Goal: Task Accomplishment & Management: Manage account settings

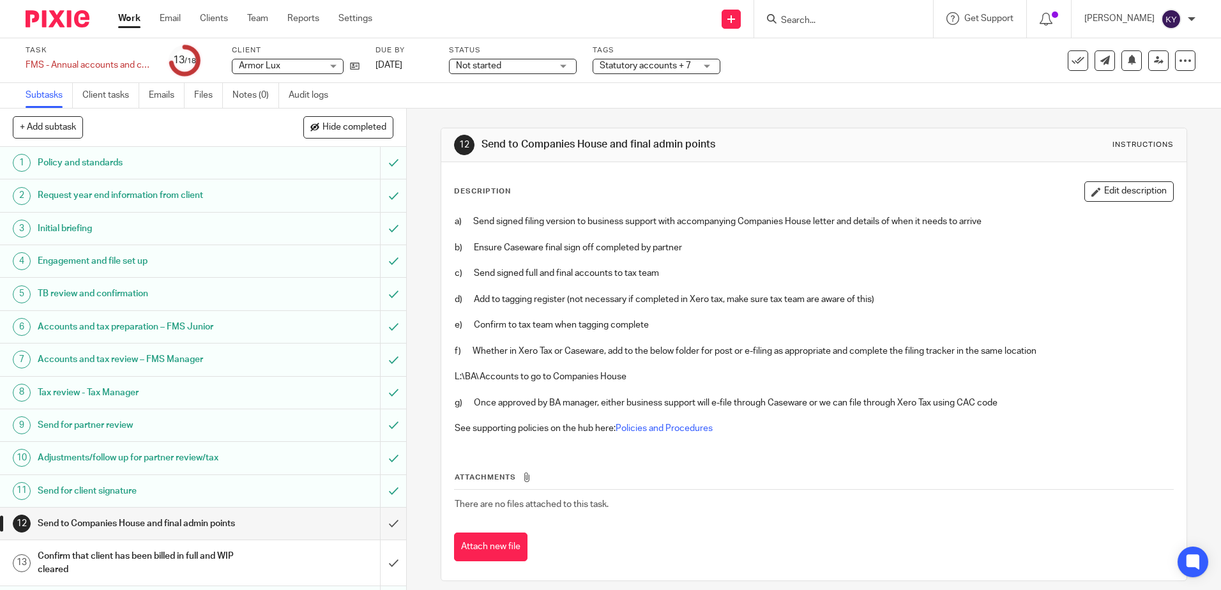
click at [845, 24] on input "Search" at bounding box center [837, 20] width 115 height 11
type input "ziriad"
click at [837, 50] on link at bounding box center [856, 49] width 158 height 19
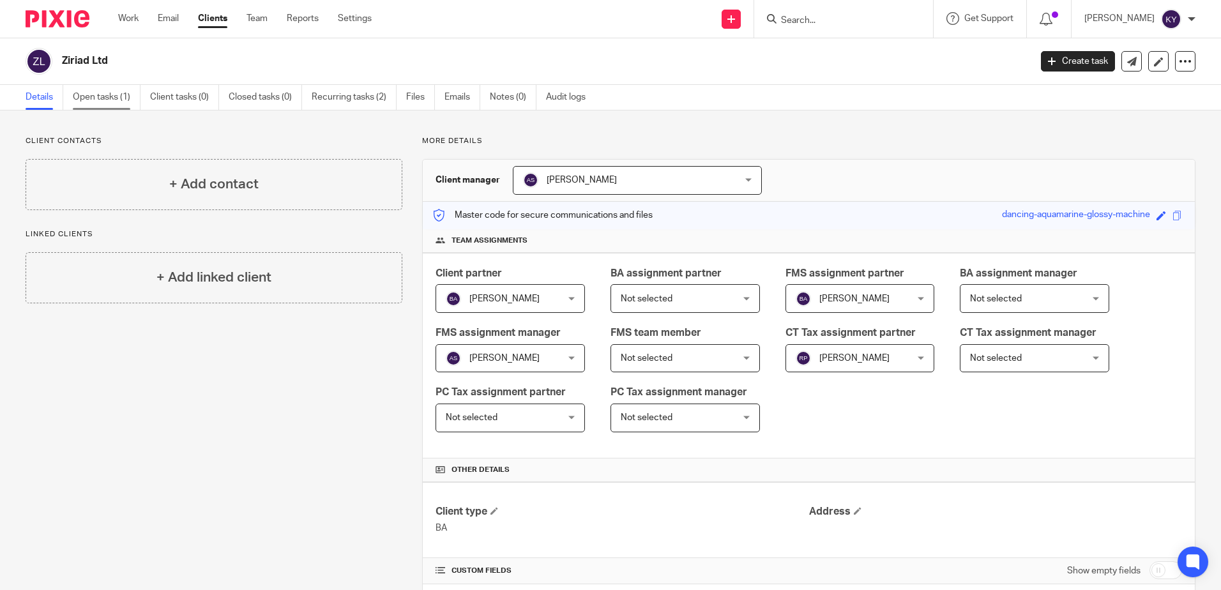
click at [101, 98] on link "Open tasks (1)" at bounding box center [107, 97] width 68 height 25
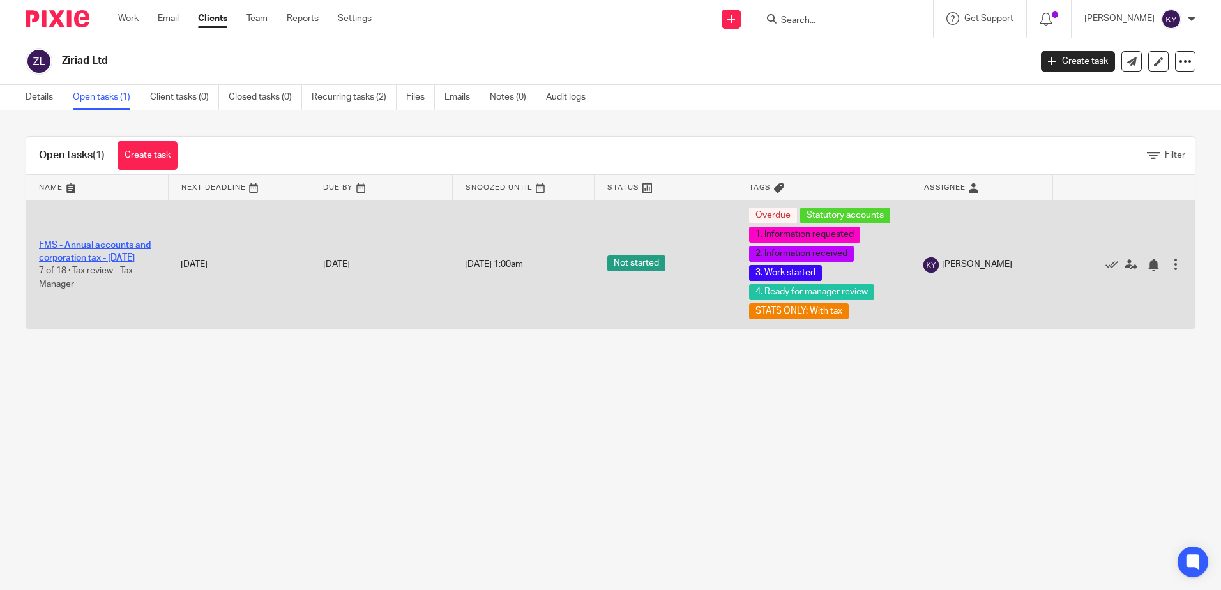
click at [112, 247] on link "FMS - Annual accounts and corporation tax - [DATE]" at bounding box center [95, 252] width 112 height 22
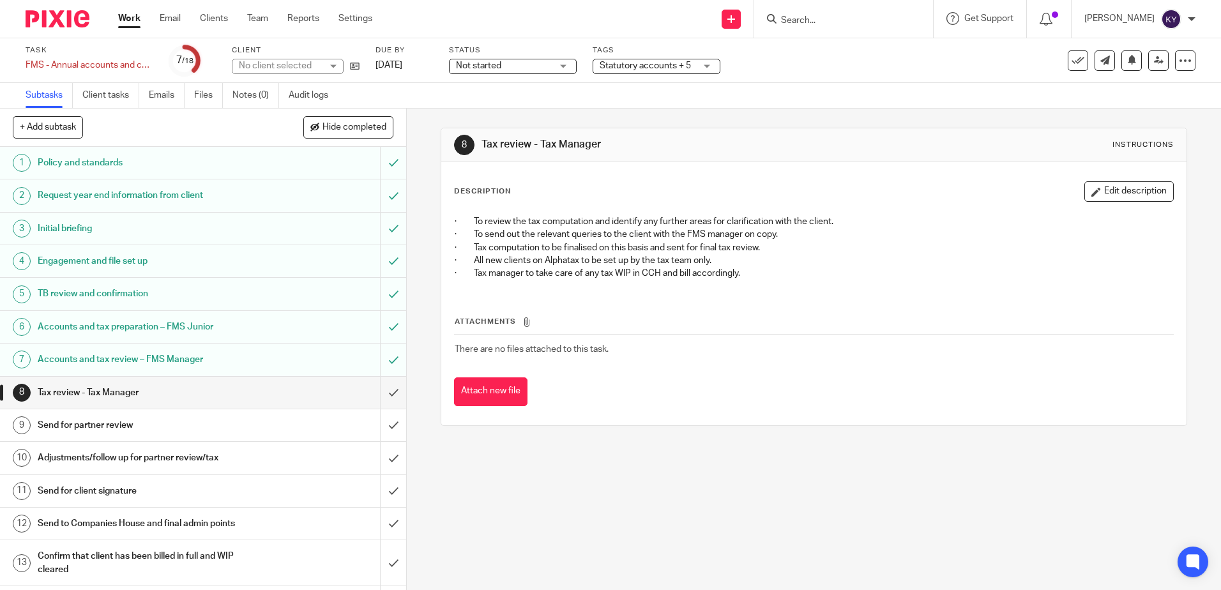
scroll to position [180, 0]
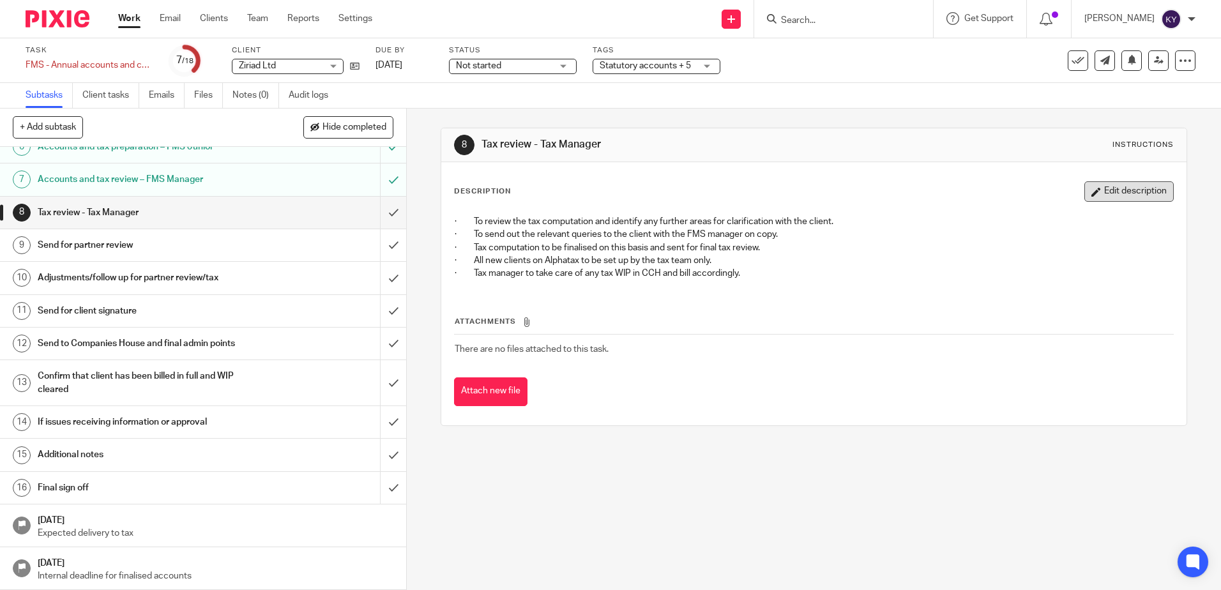
click at [1103, 192] on button "Edit description" at bounding box center [1128, 191] width 89 height 20
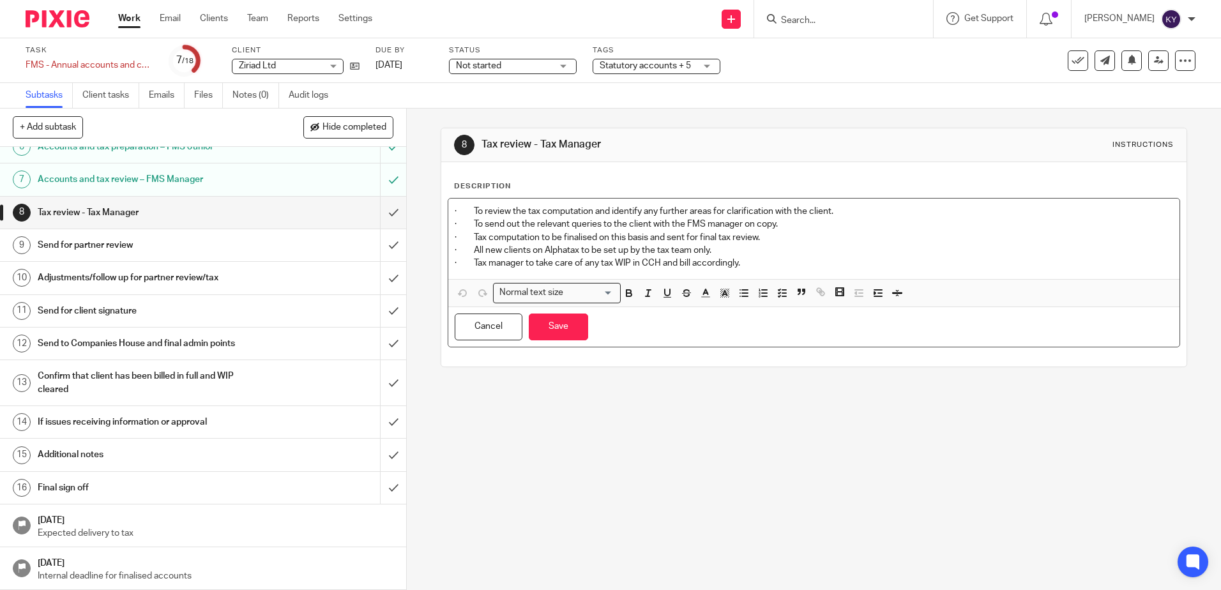
click at [760, 264] on p "· Tax manager to take care of any tax WIP in CCH and bill accordingly." at bounding box center [814, 263] width 718 height 13
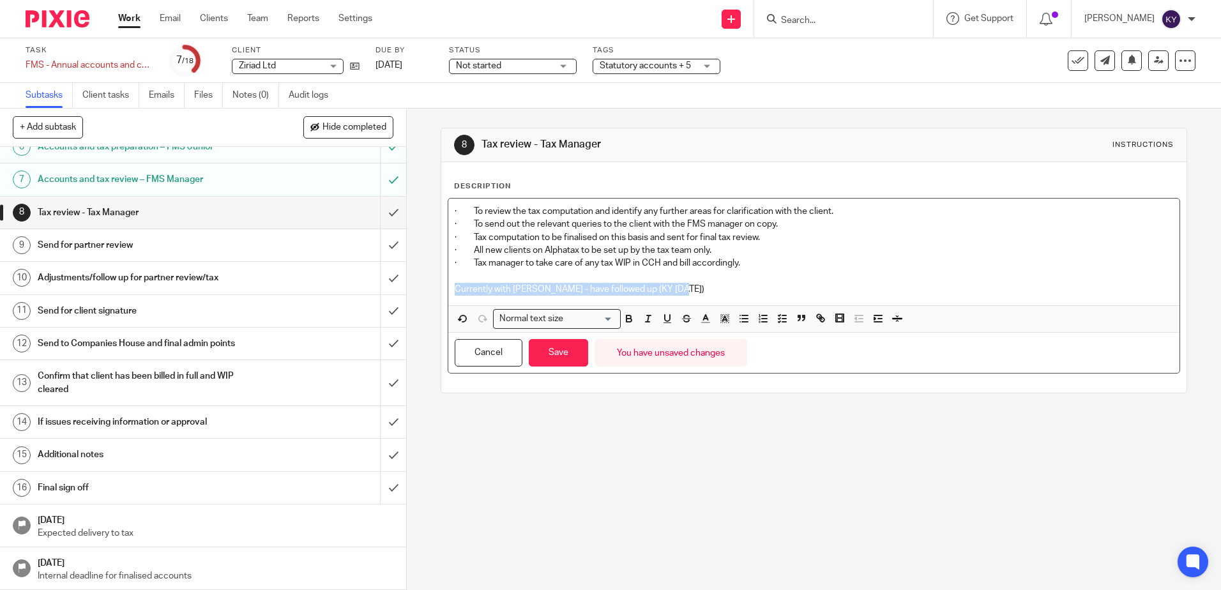
drag, startPoint x: 680, startPoint y: 287, endPoint x: 446, endPoint y: 290, distance: 234.4
click at [448, 290] on div "· To review the tax computation and identify any further areas for clarificatio…" at bounding box center [813, 252] width 730 height 107
click at [628, 321] on icon "button" at bounding box center [628, 320] width 5 height 3
click at [706, 319] on icon "button" at bounding box center [705, 318] width 11 height 11
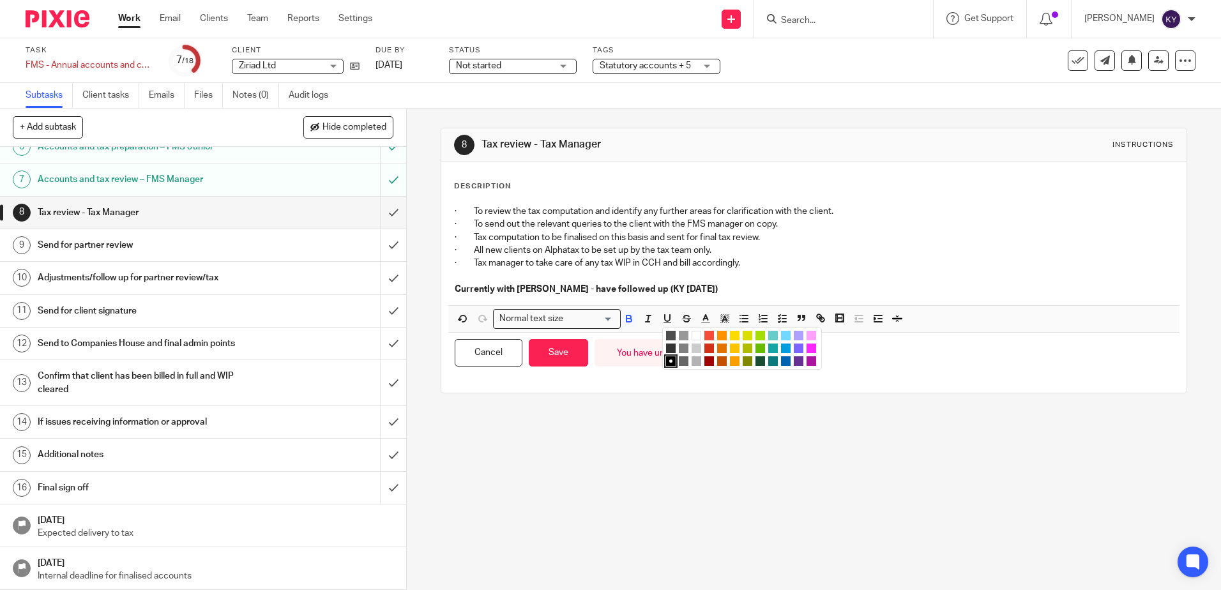
click at [806, 349] on li "color:#FA28FF" at bounding box center [811, 349] width 10 height 10
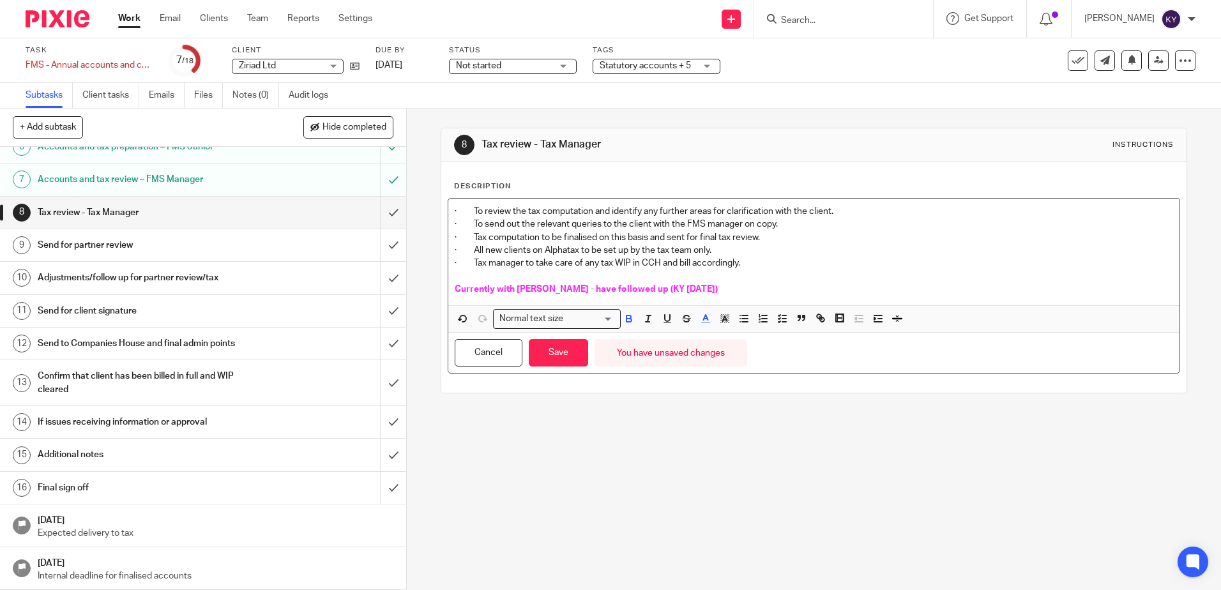
click at [663, 425] on div "8 Tax review - Tax Manager Instructions Description · To review the tax computa…" at bounding box center [814, 349] width 814 height 481
drag, startPoint x: 663, startPoint y: 425, endPoint x: 579, endPoint y: 357, distance: 107.6
click at [579, 357] on button "Save" at bounding box center [558, 352] width 59 height 27
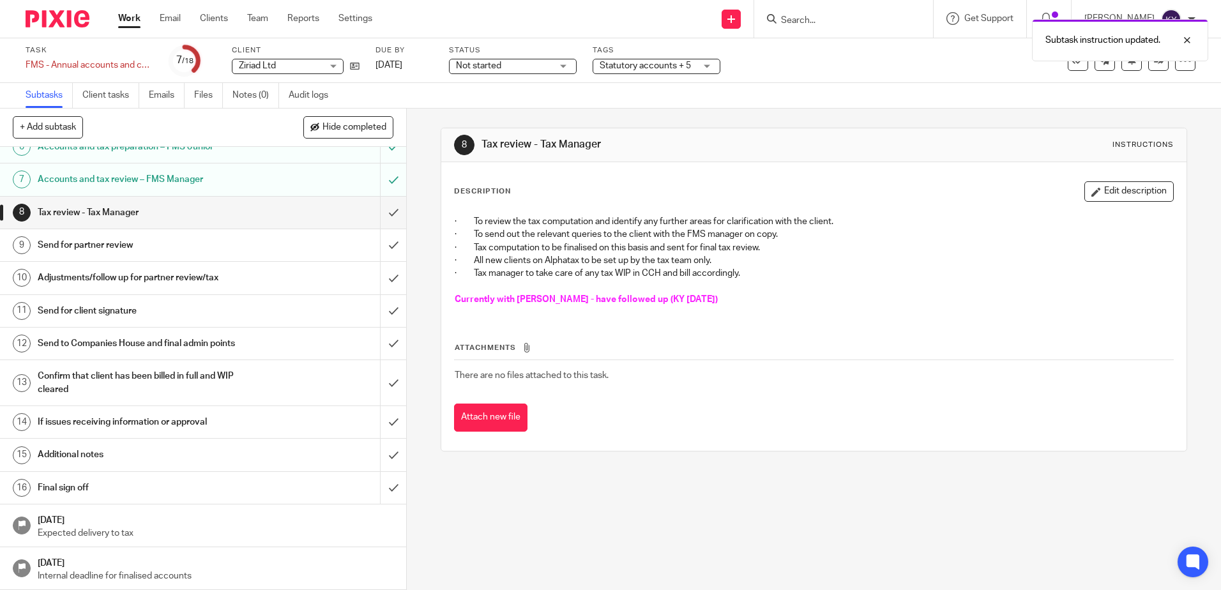
click at [127, 246] on h1 "Send for partner review" at bounding box center [148, 245] width 220 height 19
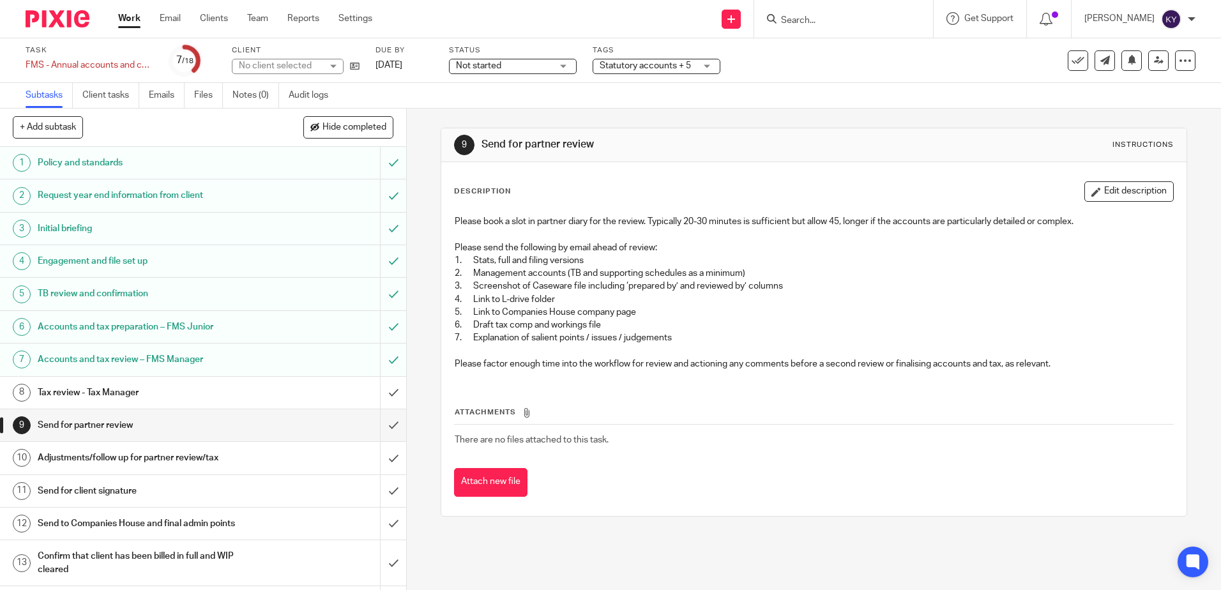
scroll to position [180, 0]
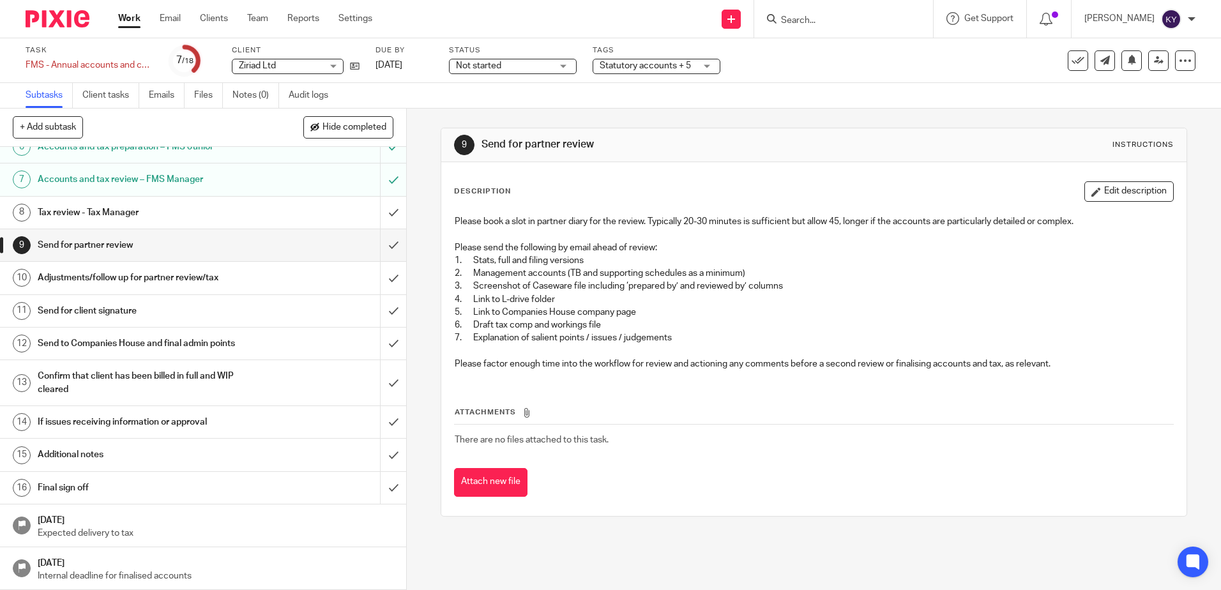
click at [709, 67] on div "Statutory accounts + 5" at bounding box center [657, 66] width 128 height 15
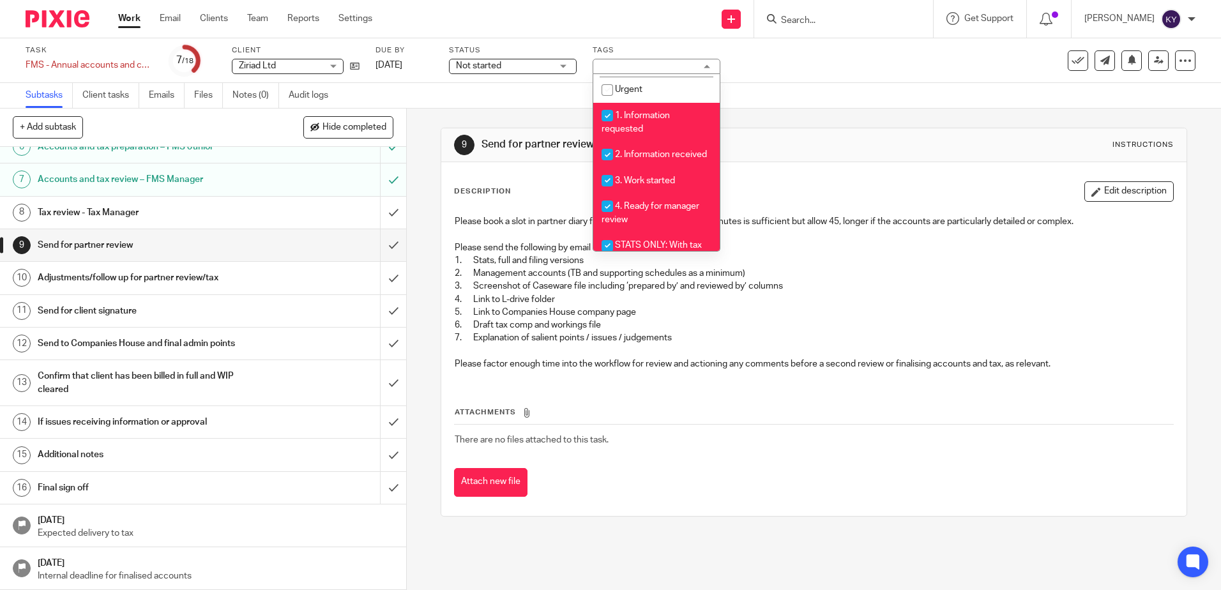
scroll to position [319, 0]
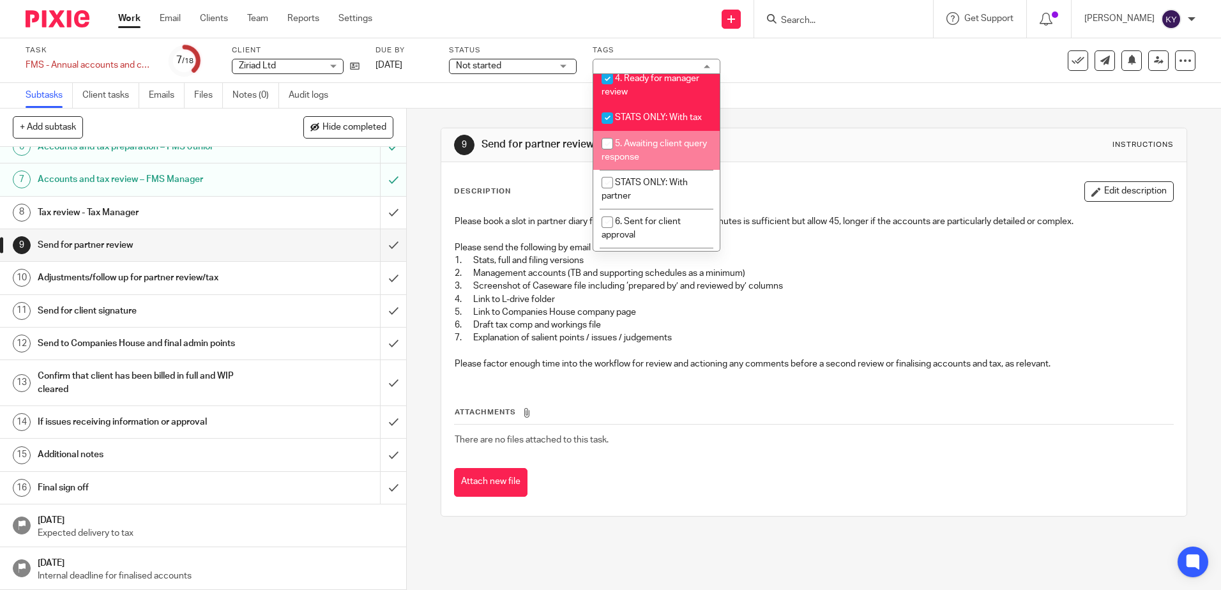
click at [644, 162] on span "5. Awaiting client query response" at bounding box center [654, 150] width 105 height 22
checkbox input "true"
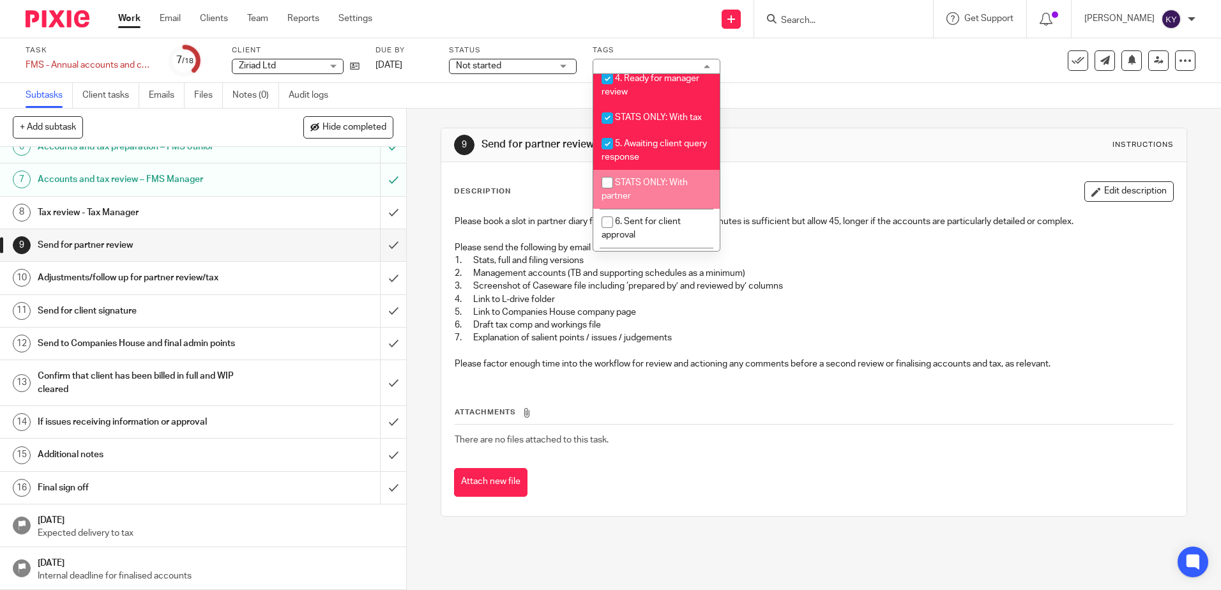
click at [640, 201] on li "STATS ONLY: With partner" at bounding box center [656, 189] width 126 height 39
checkbox input "true"
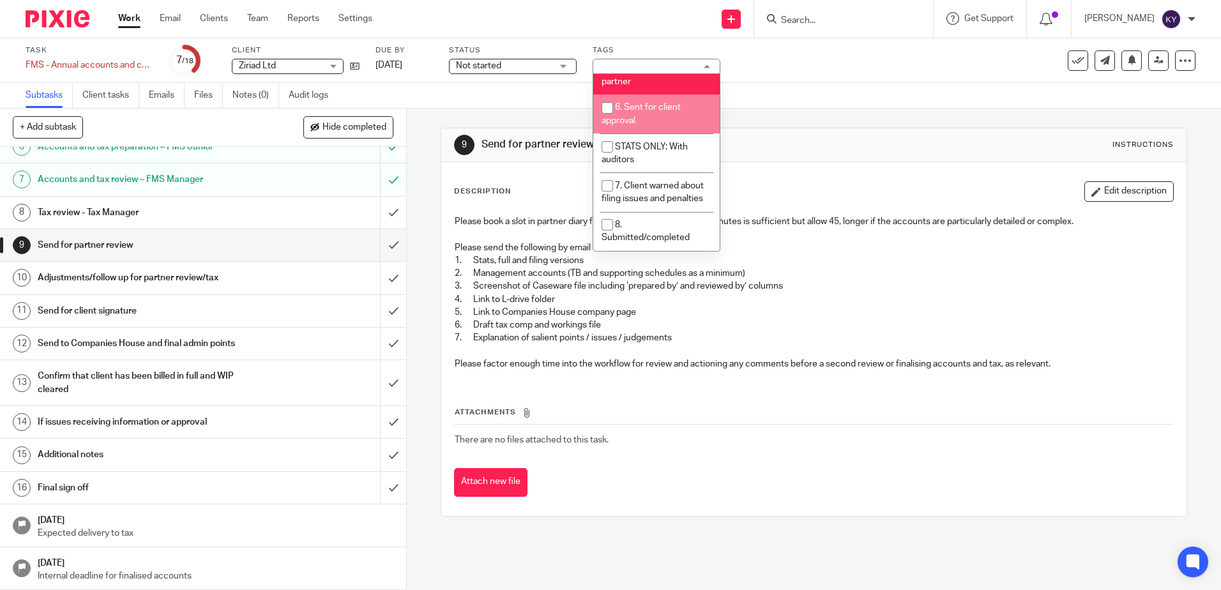
click at [645, 121] on li "6. Sent for client approval" at bounding box center [656, 114] width 126 height 39
checkbox input "true"
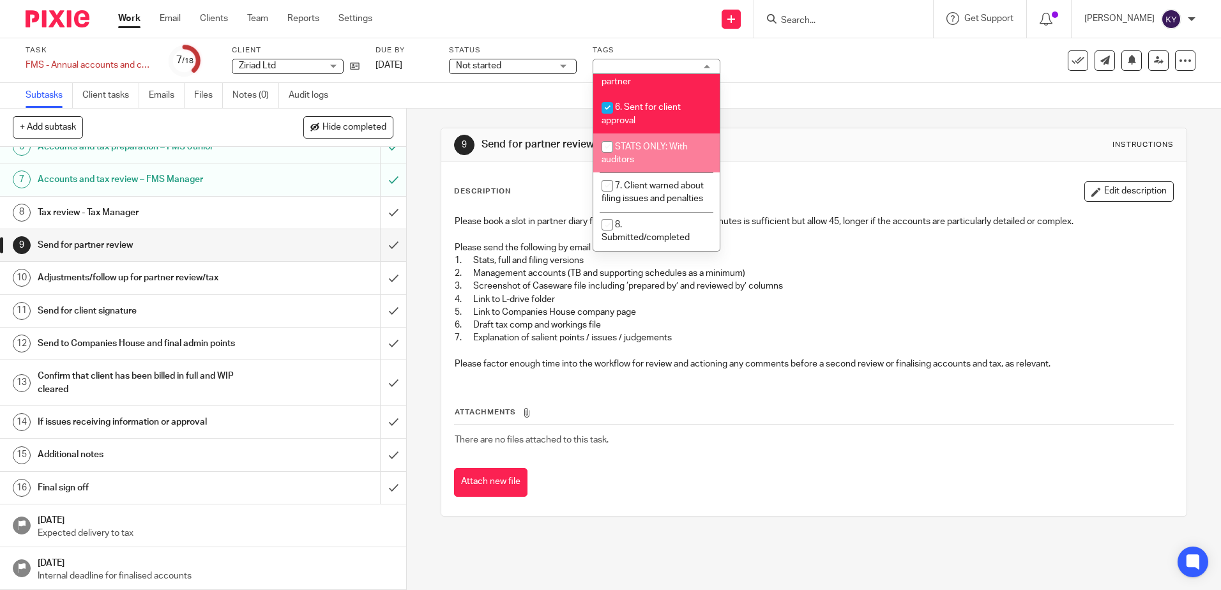
scroll to position [460, 0]
click at [787, 125] on div "9 Send for partner review Instructions Description Edit description Please book…" at bounding box center [814, 322] width 746 height 427
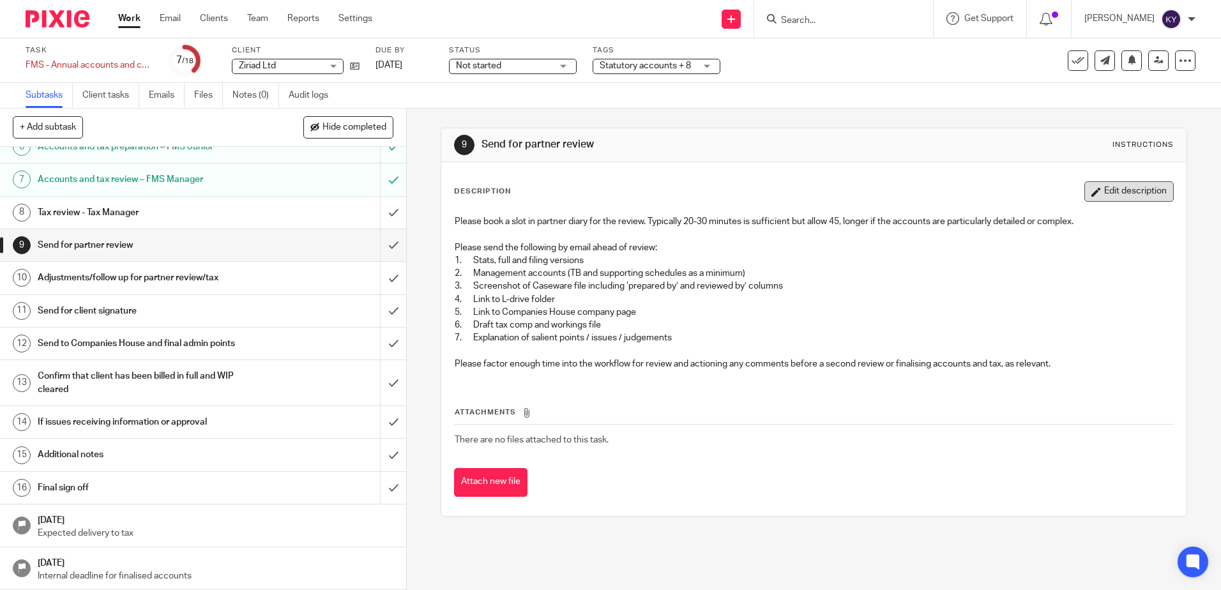
drag, startPoint x: 1119, startPoint y: 190, endPoint x: 1068, endPoint y: 207, distance: 53.3
click at [1119, 190] on button "Edit description" at bounding box center [1128, 191] width 89 height 20
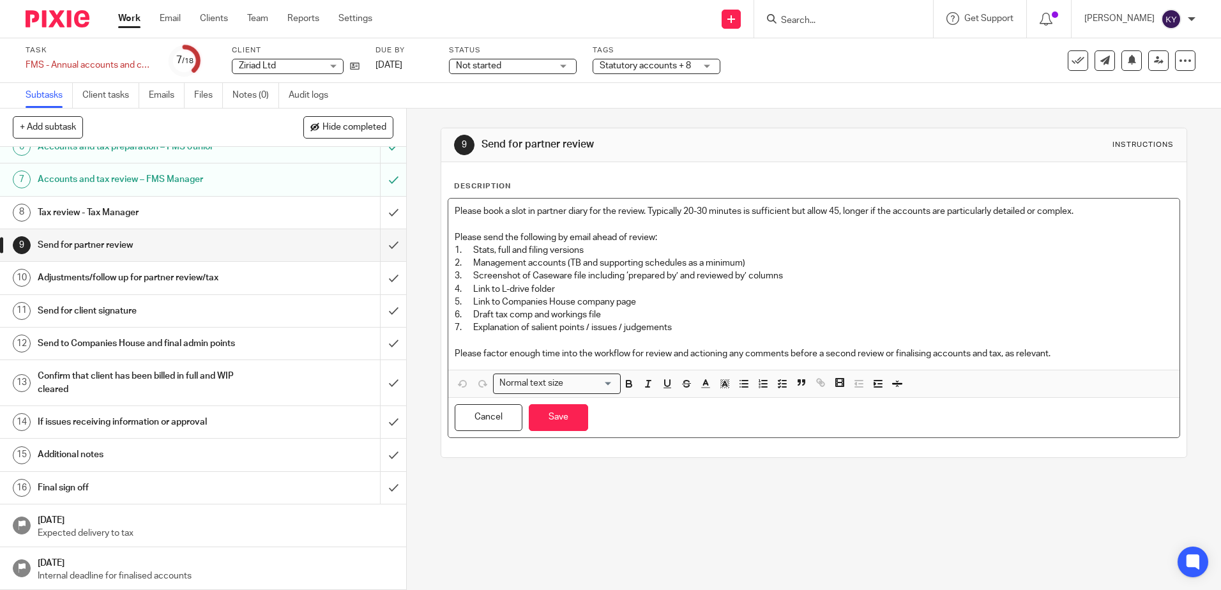
click at [1067, 352] on p "Please factor enough time into the workflow for review and actioning any commen…" at bounding box center [814, 353] width 718 height 13
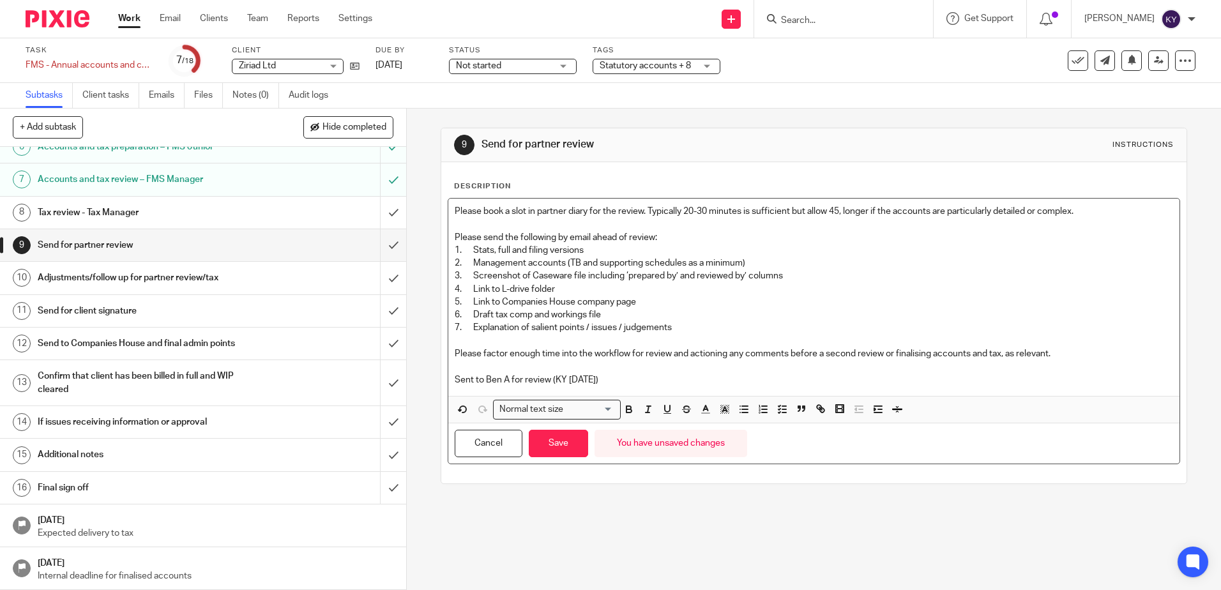
drag, startPoint x: 614, startPoint y: 380, endPoint x: 453, endPoint y: 386, distance: 161.7
click at [453, 386] on div "Please book a slot in partner diary for the review. Typically 20-30 minutes is …" at bounding box center [813, 297] width 730 height 197
click at [623, 404] on icon "button" at bounding box center [628, 409] width 11 height 11
click at [702, 414] on line "button" at bounding box center [706, 414] width 8 height 0
click at [808, 437] on li "color:#FA28FF" at bounding box center [811, 439] width 10 height 10
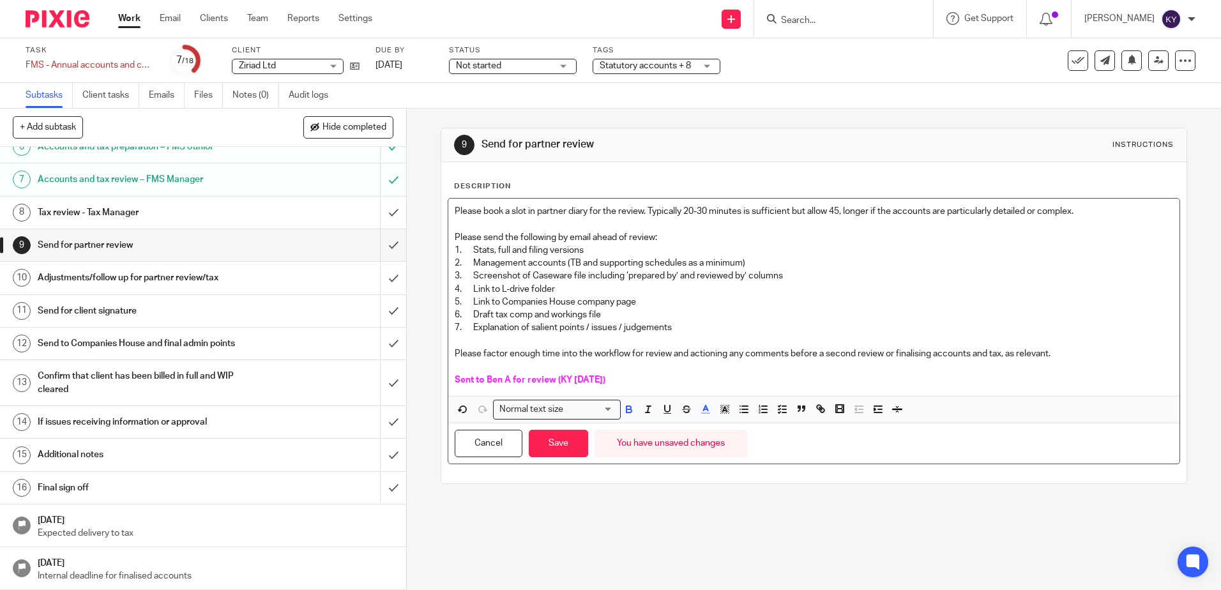
drag, startPoint x: 643, startPoint y: 381, endPoint x: 628, endPoint y: 389, distance: 16.6
click at [642, 381] on p "Sent to Ben A for review (KY [DATE])" at bounding box center [814, 380] width 718 height 13
click at [621, 375] on p "Sent to Ben A for review (KY [DATE])" at bounding box center [814, 380] width 718 height 13
click at [548, 451] on button "Save" at bounding box center [558, 443] width 59 height 27
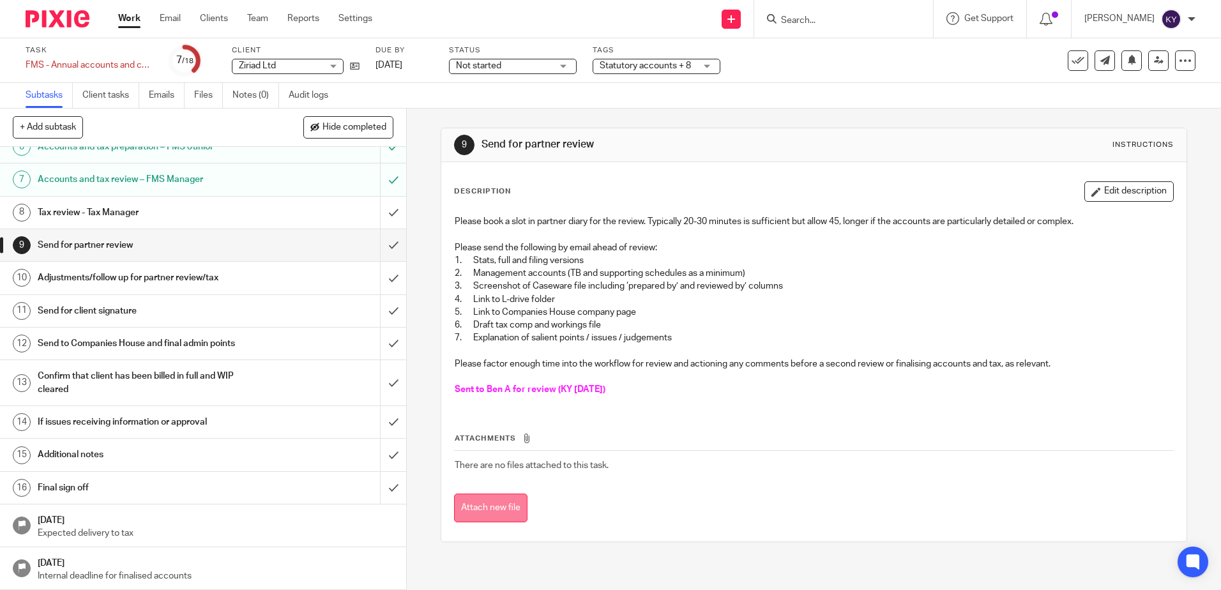
click at [493, 506] on button "Attach new file" at bounding box center [490, 508] width 73 height 29
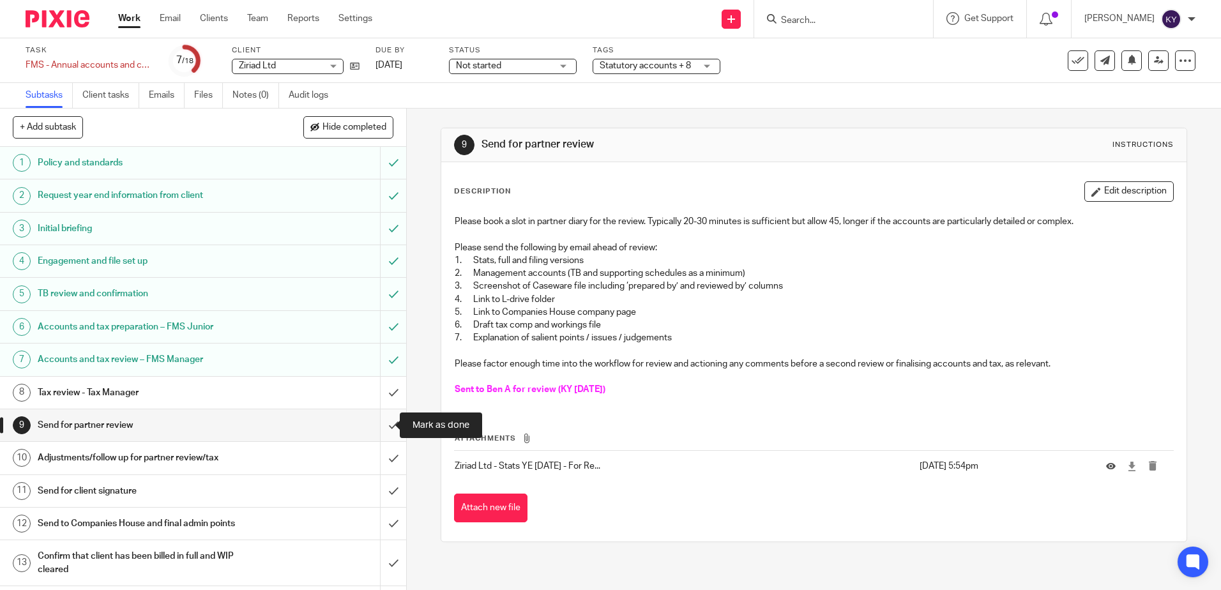
click at [373, 427] on input "submit" at bounding box center [203, 425] width 406 height 32
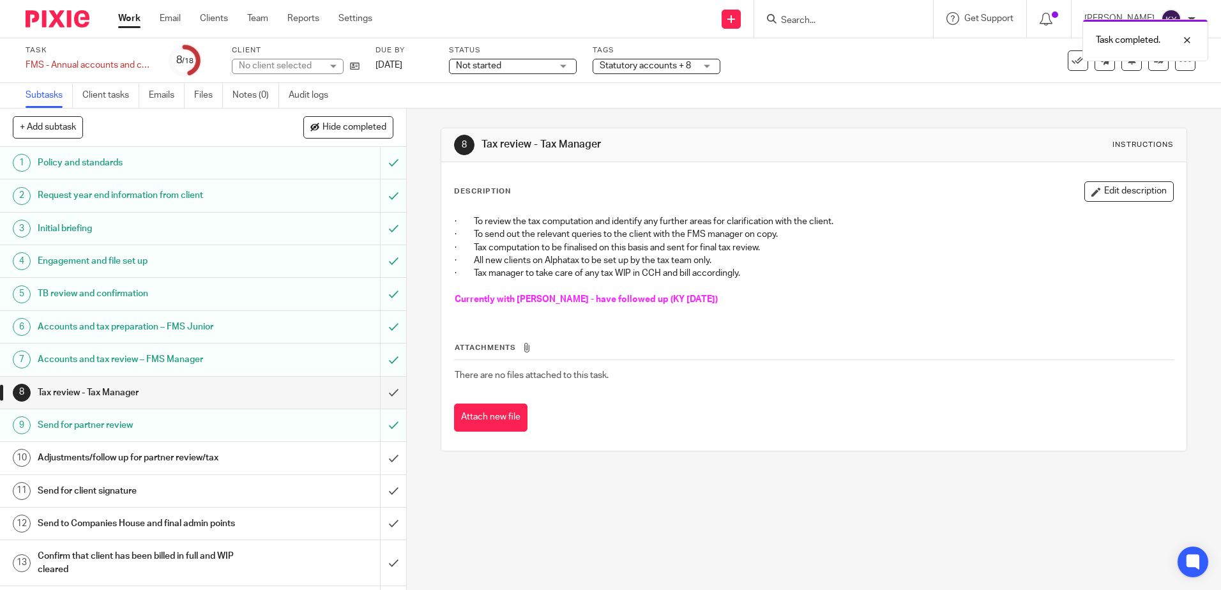
click at [563, 541] on div "8 Tax review - Tax Manager Instructions Description Edit description · To revie…" at bounding box center [814, 349] width 814 height 481
click at [686, 68] on span "Statutory accounts + 8" at bounding box center [645, 65] width 91 height 9
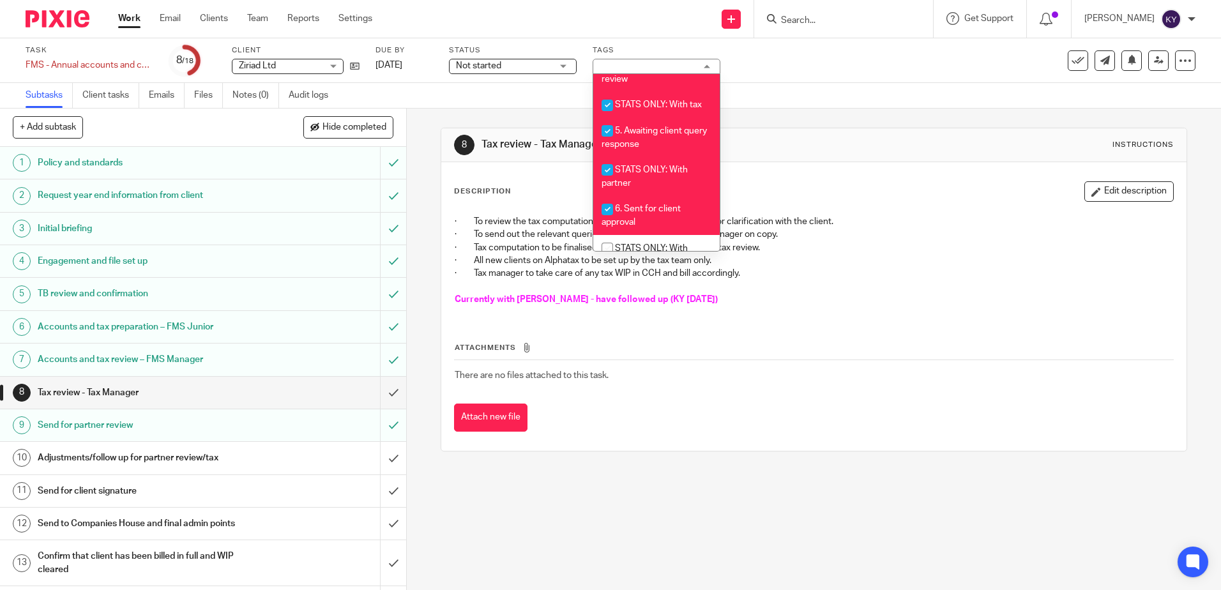
scroll to position [396, 0]
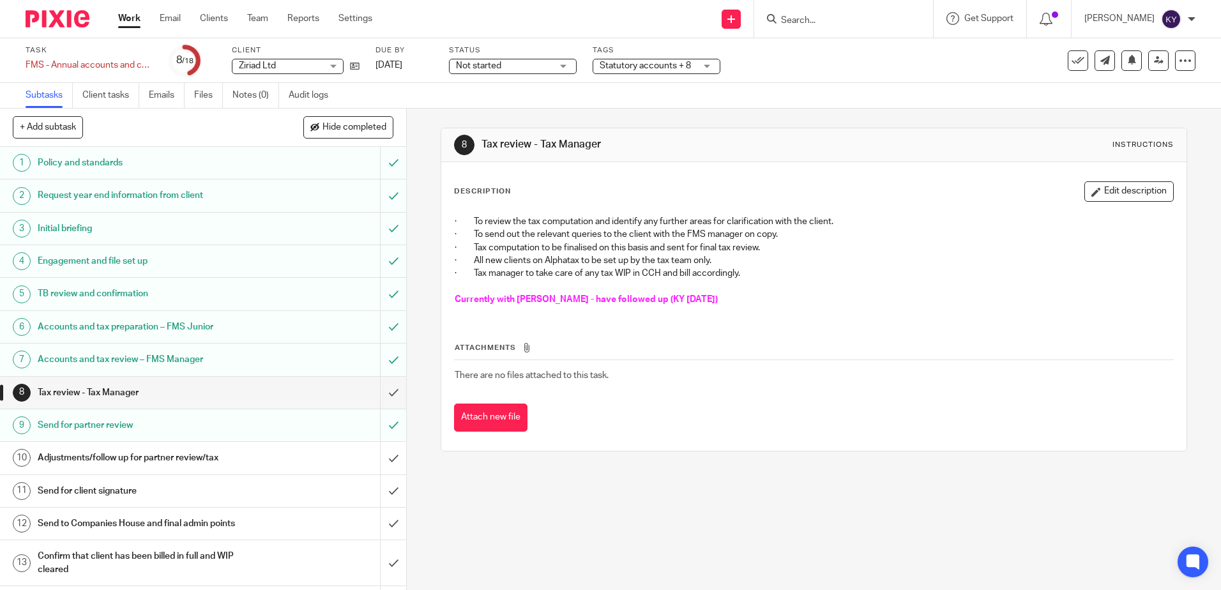
click at [573, 522] on div "8 Tax review - Tax Manager Instructions Description Edit description · To revie…" at bounding box center [814, 349] width 814 height 481
